Goal: Browse casually

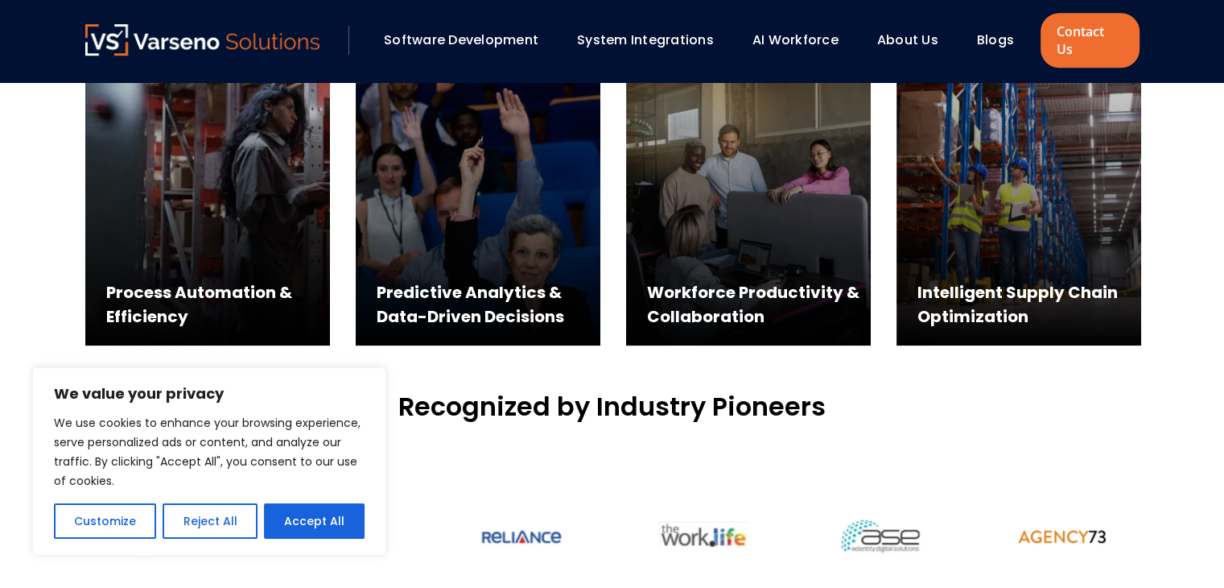
scroll to position [1288, 0]
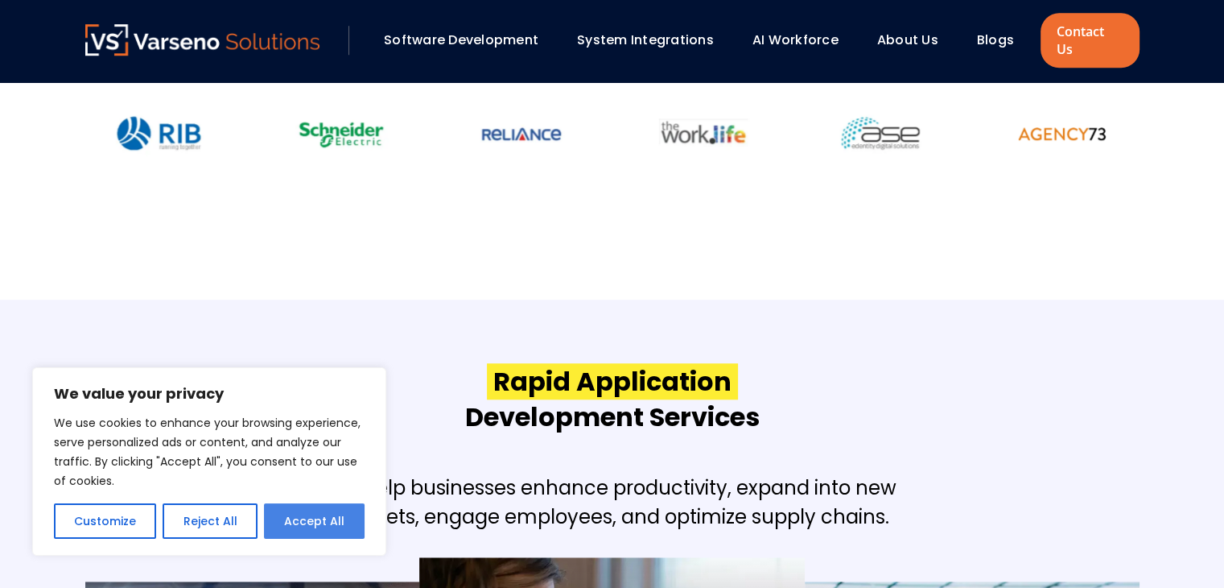
click at [303, 520] on button "Accept All" at bounding box center [314, 520] width 101 height 35
checkbox input "true"
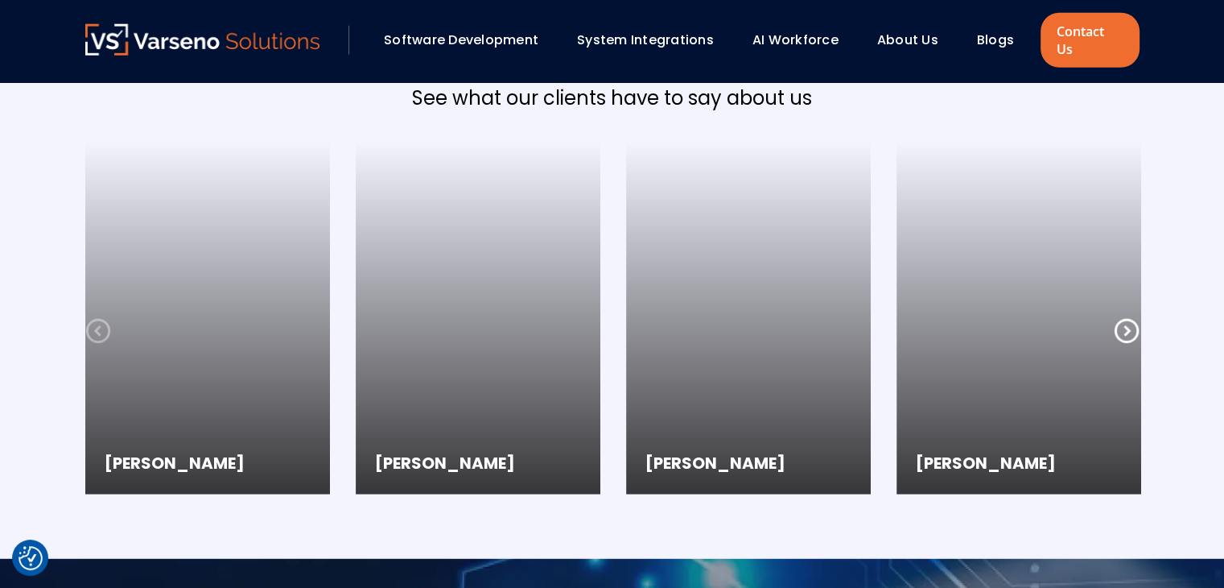
scroll to position [4347, 0]
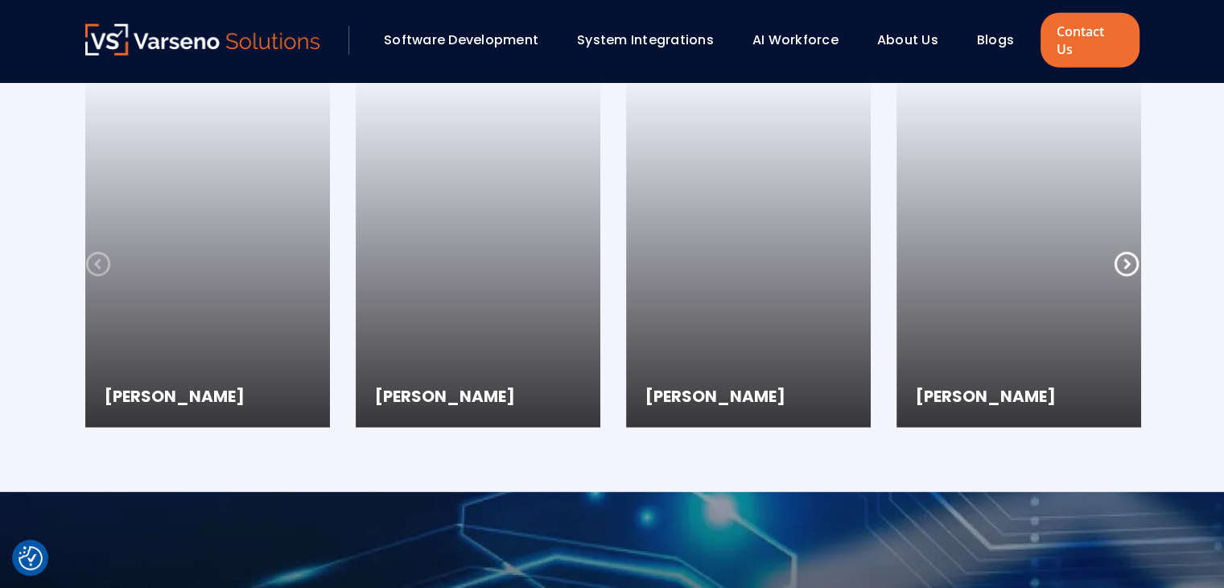
click at [1126, 251] on icon at bounding box center [1127, 264] width 26 height 26
click at [94, 252] on icon at bounding box center [97, 264] width 24 height 24
click at [1129, 251] on icon at bounding box center [1127, 264] width 26 height 26
click at [1124, 251] on icon at bounding box center [1127, 264] width 26 height 26
click at [1134, 251] on icon at bounding box center [1127, 264] width 26 height 26
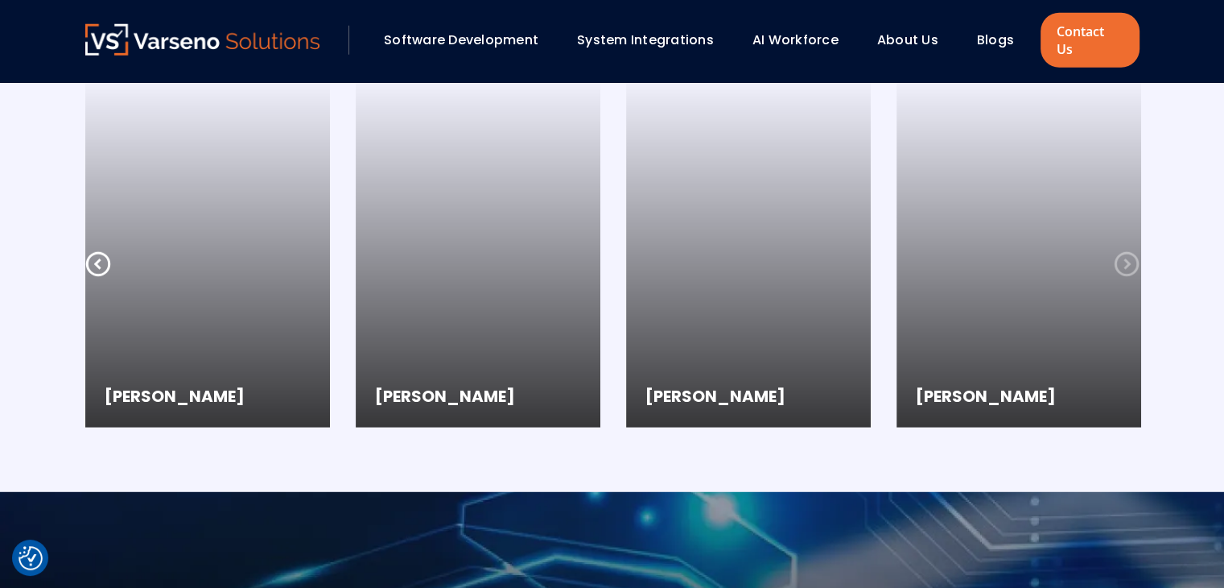
click at [1134, 251] on icon at bounding box center [1127, 264] width 26 height 26
